Goal: Check status: Check status

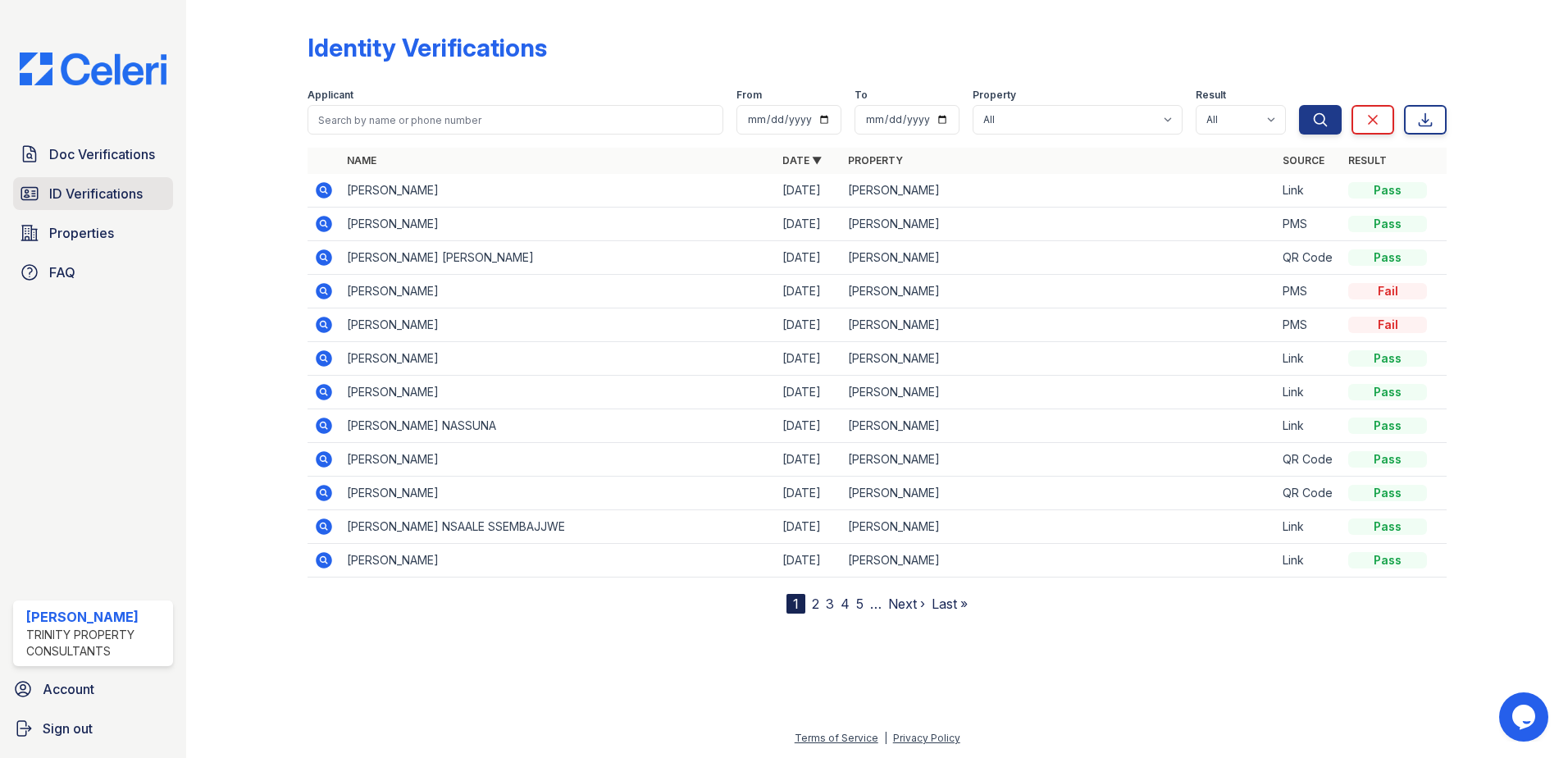
click at [82, 196] on span "ID Verifications" at bounding box center [96, 193] width 93 height 20
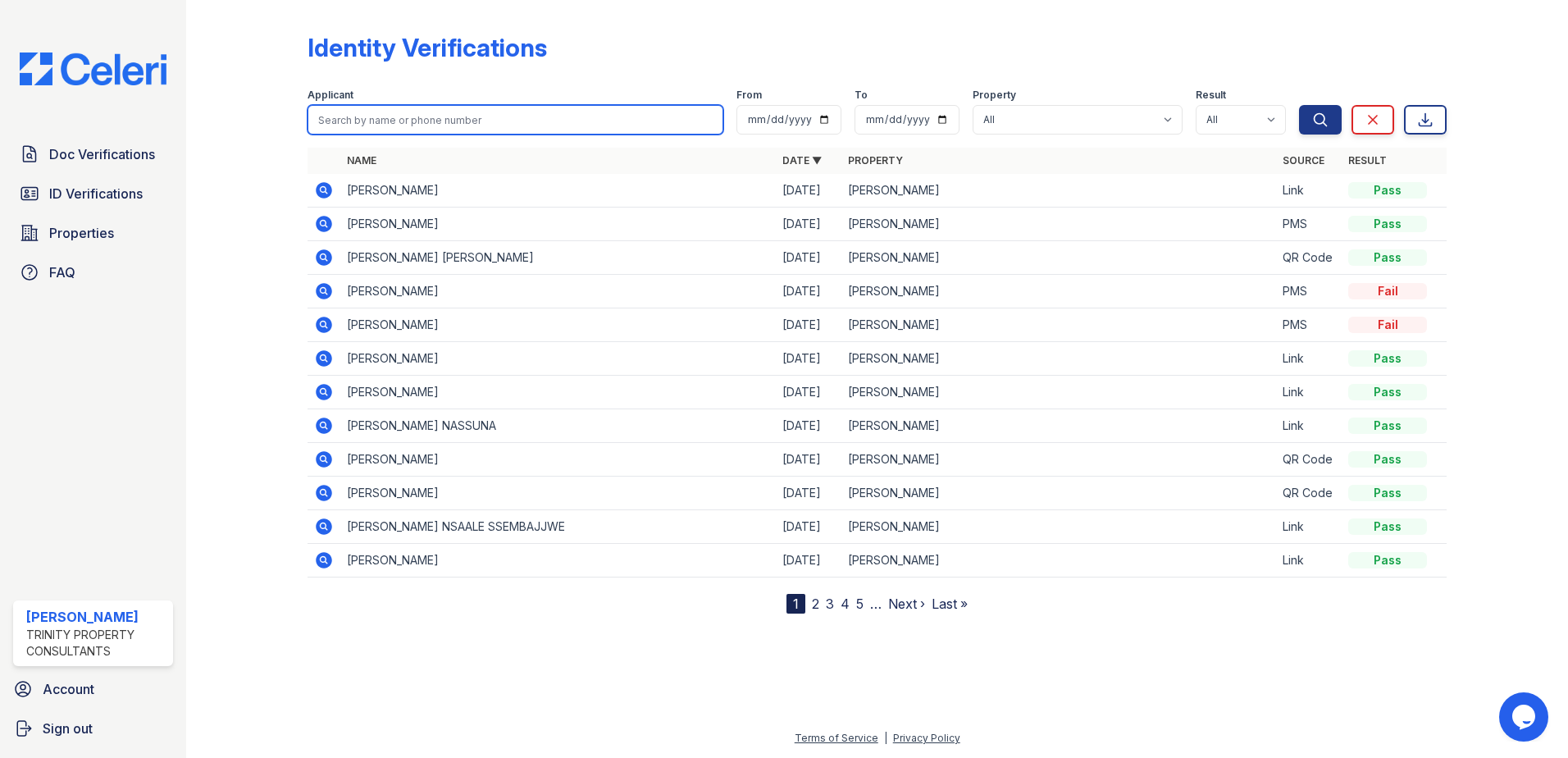
click at [351, 124] on input "search" at bounding box center [516, 120] width 416 height 29
type input "swat"
click at [362, 116] on input "search" at bounding box center [516, 120] width 416 height 29
type input "swathi"
click at [1299, 105] on button "Search" at bounding box center [1320, 120] width 43 height 29
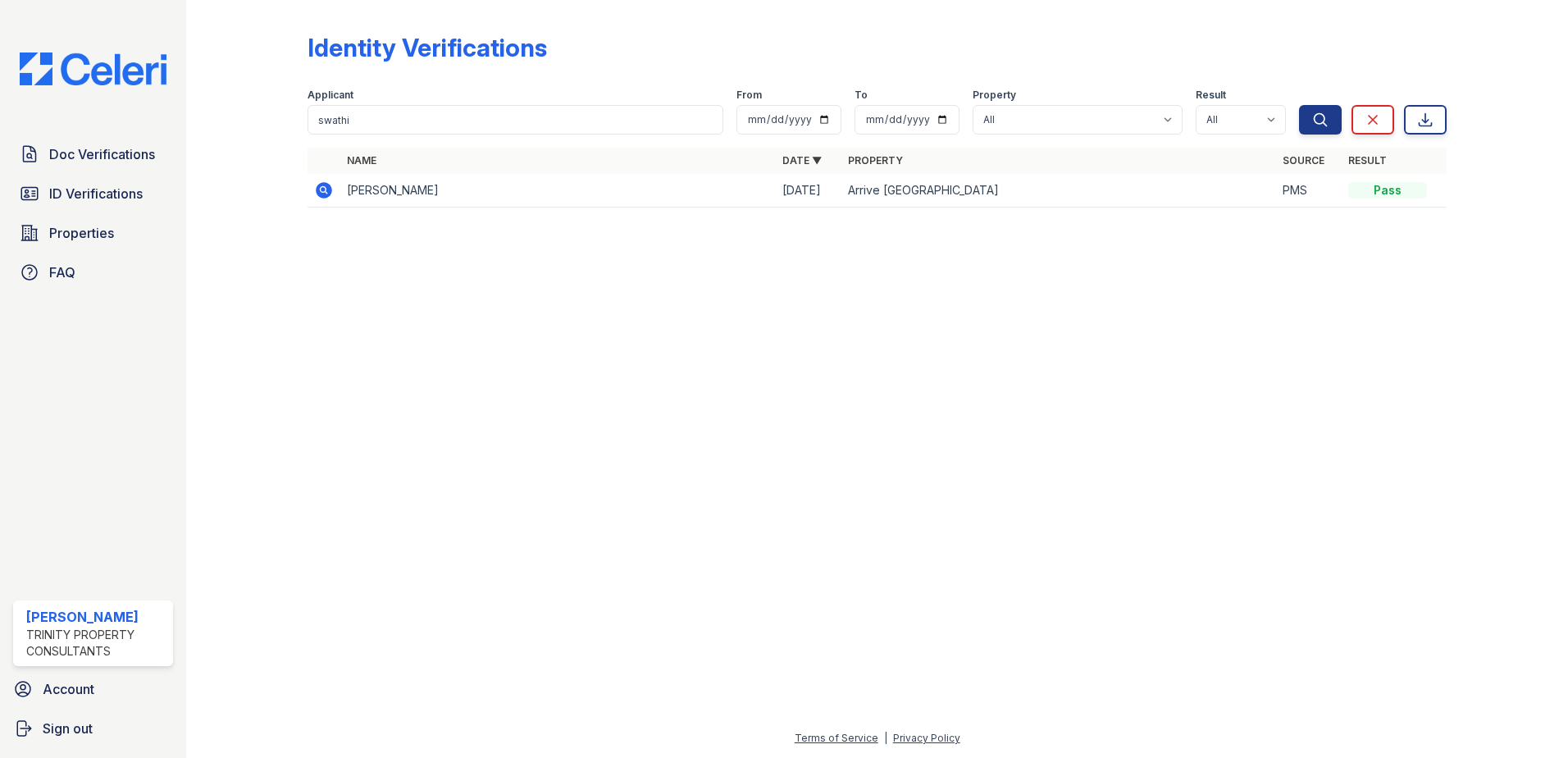
click at [323, 186] on icon at bounding box center [324, 190] width 20 height 20
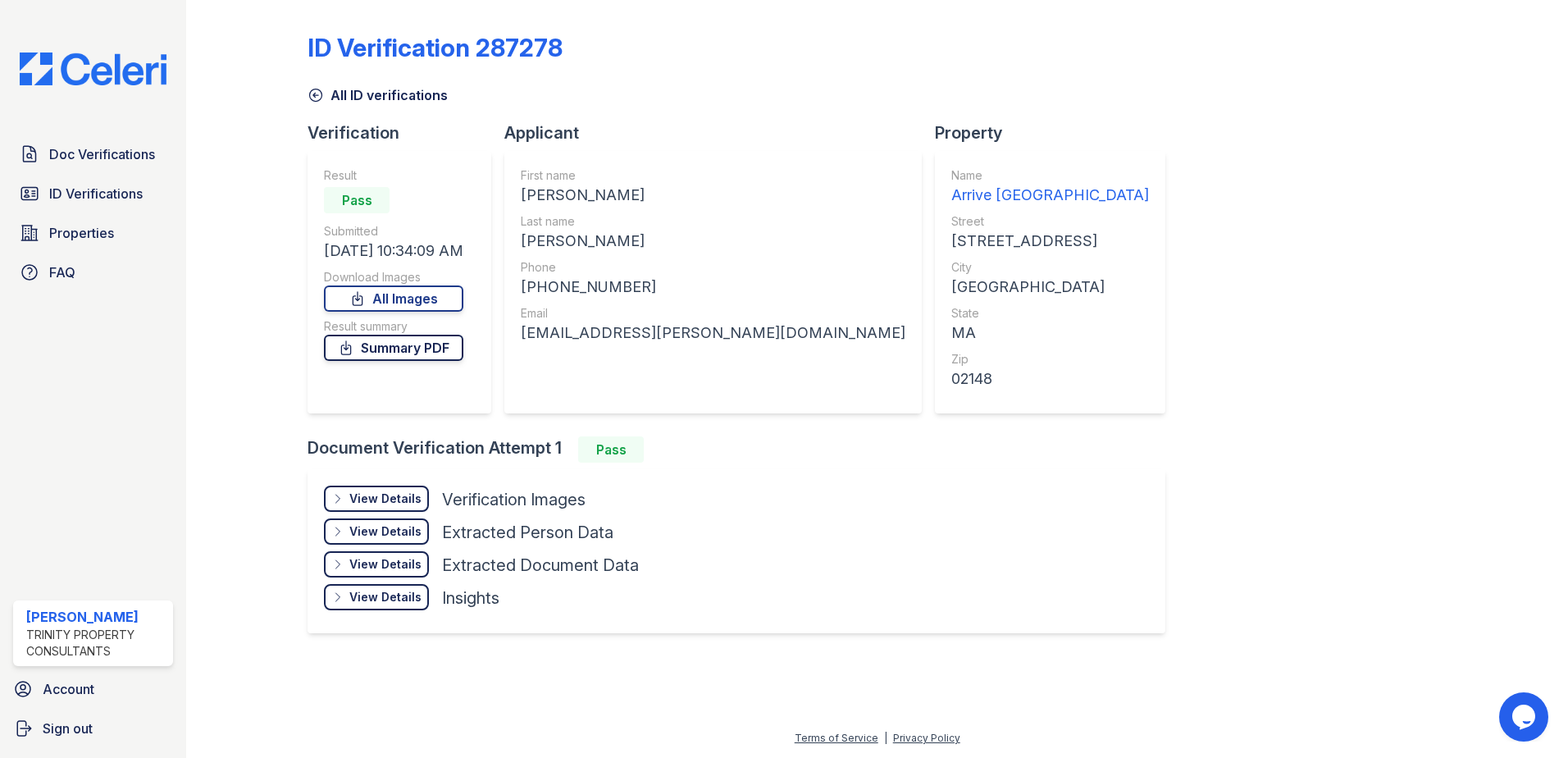
click at [361, 344] on link "Summary PDF" at bounding box center [393, 348] width 140 height 27
